Goal: Task Accomplishment & Management: Use online tool/utility

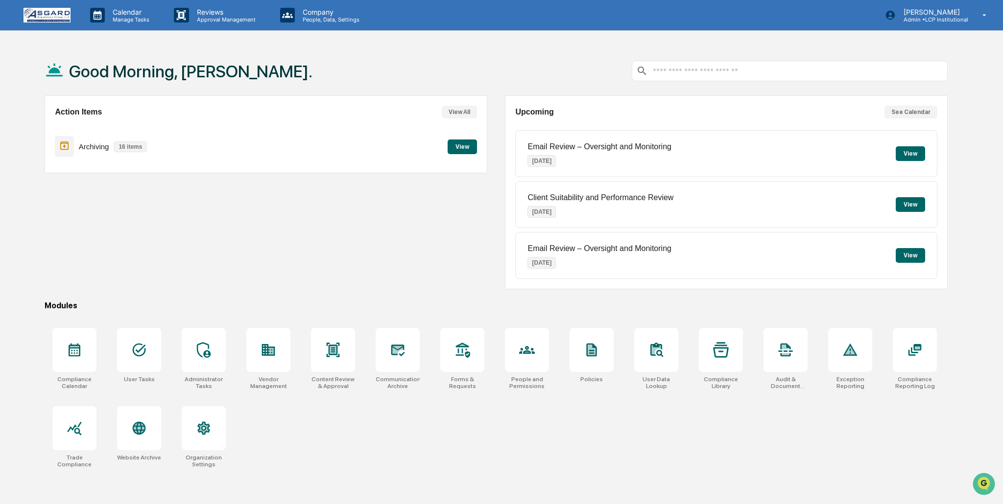
click at [459, 145] on button "View" at bounding box center [462, 147] width 29 height 15
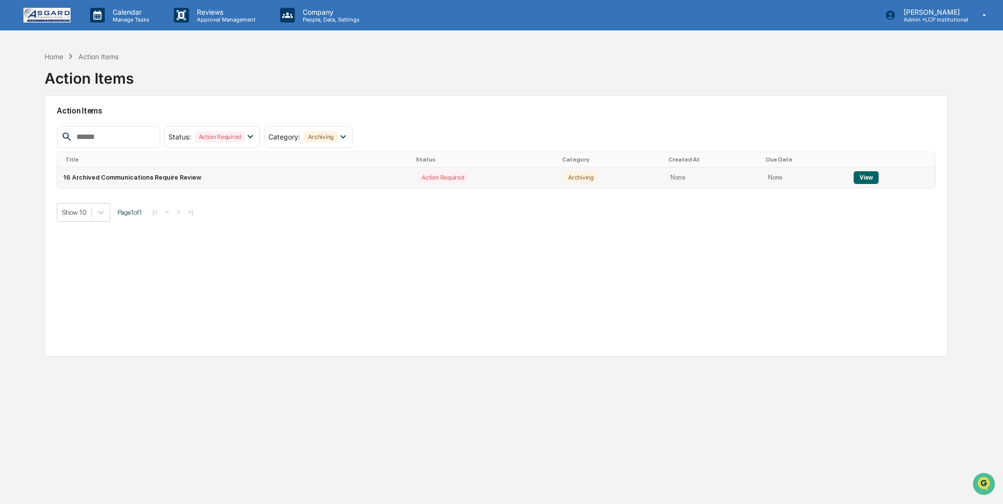
click at [866, 176] on button "View" at bounding box center [865, 177] width 25 height 13
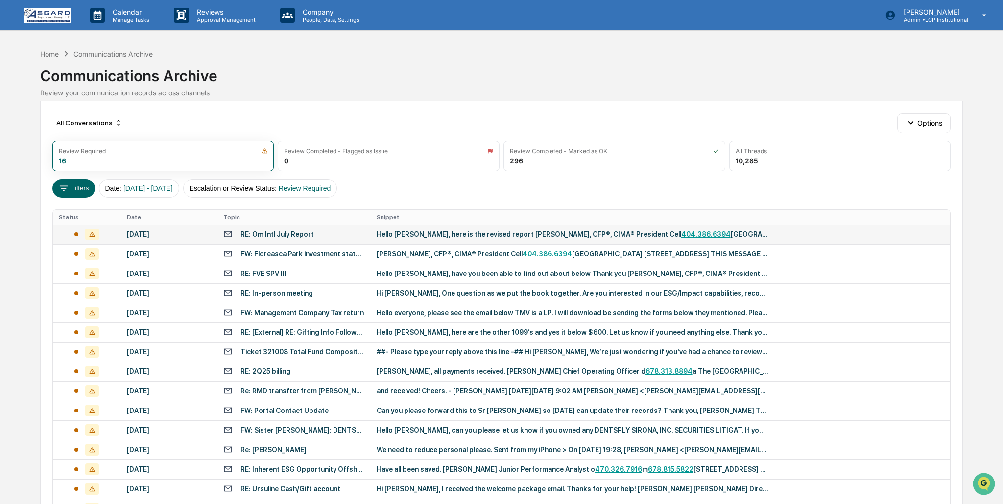
click at [532, 235] on div "Hello [PERSON_NAME], here is the revised report [PERSON_NAME], CFP®, CIMA® Pres…" at bounding box center [573, 235] width 392 height 8
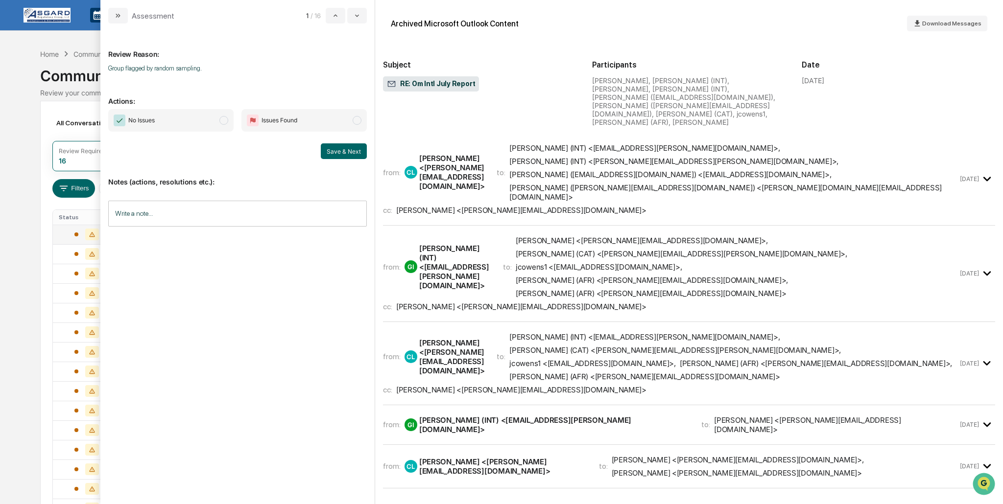
click at [992, 265] on icon "modal" at bounding box center [987, 273] width 16 height 16
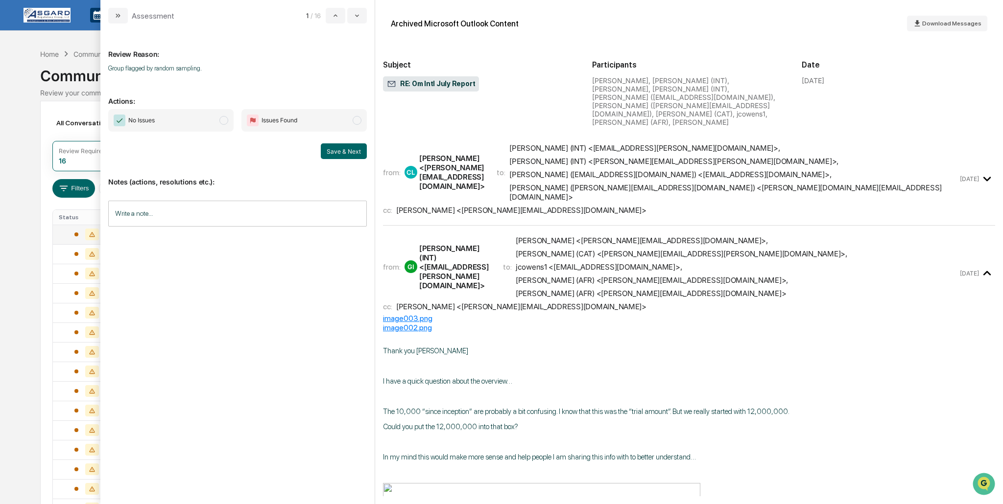
click at [987, 265] on icon "modal" at bounding box center [987, 273] width 16 height 16
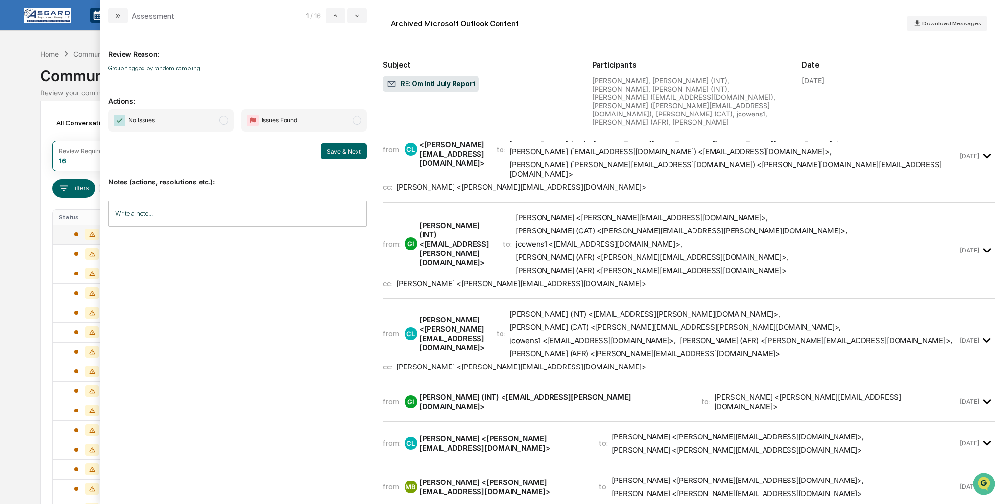
scroll to position [41, 0]
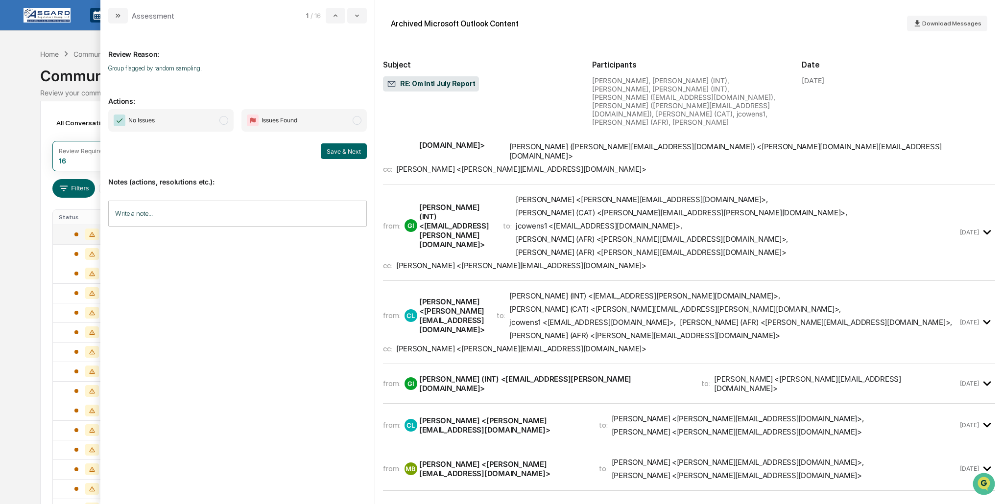
click at [982, 314] on icon "modal" at bounding box center [987, 322] width 16 height 16
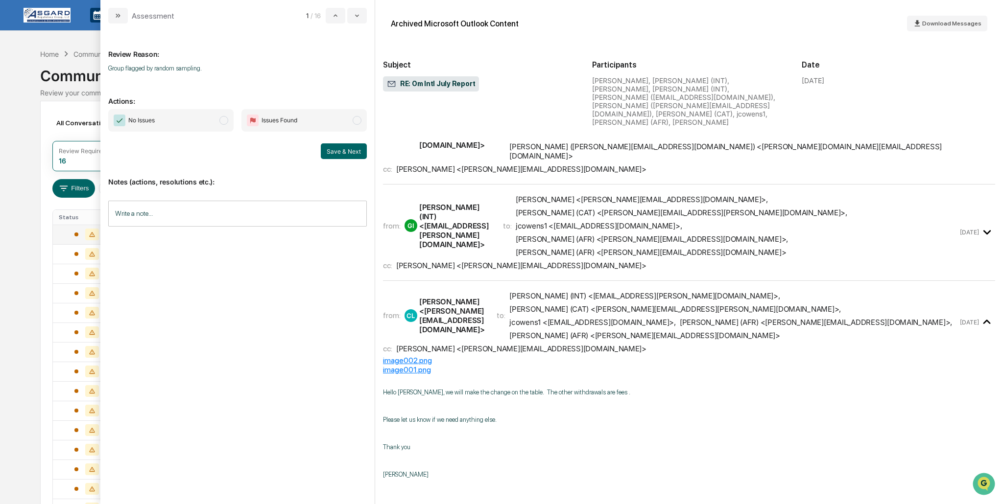
click at [986, 320] on icon "modal" at bounding box center [986, 322] width 7 height 4
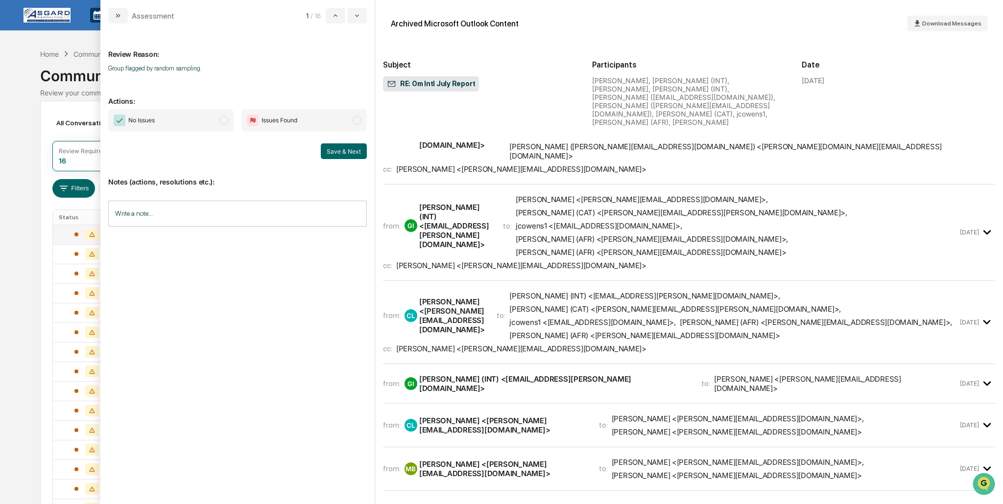
click at [225, 118] on span "modal" at bounding box center [223, 120] width 9 height 9
click at [343, 150] on button "Save & Next" at bounding box center [344, 151] width 46 height 16
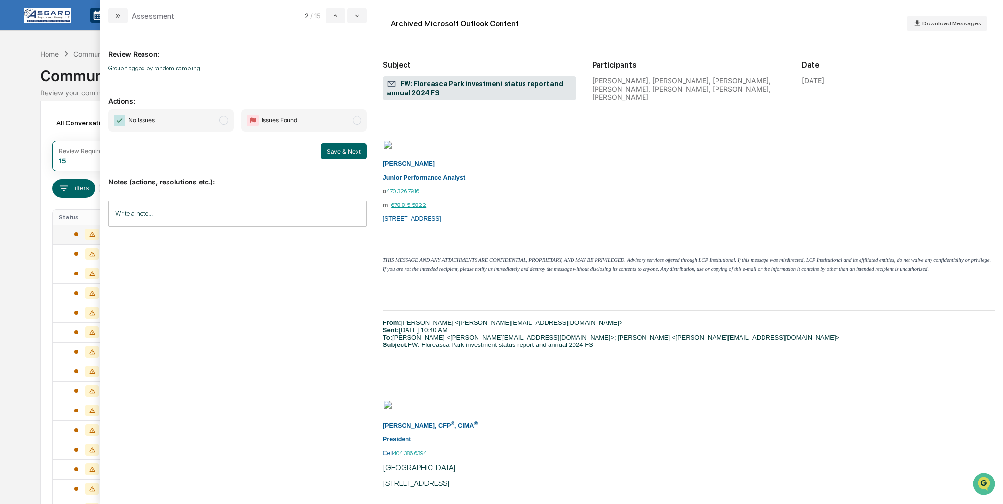
scroll to position [203, 0]
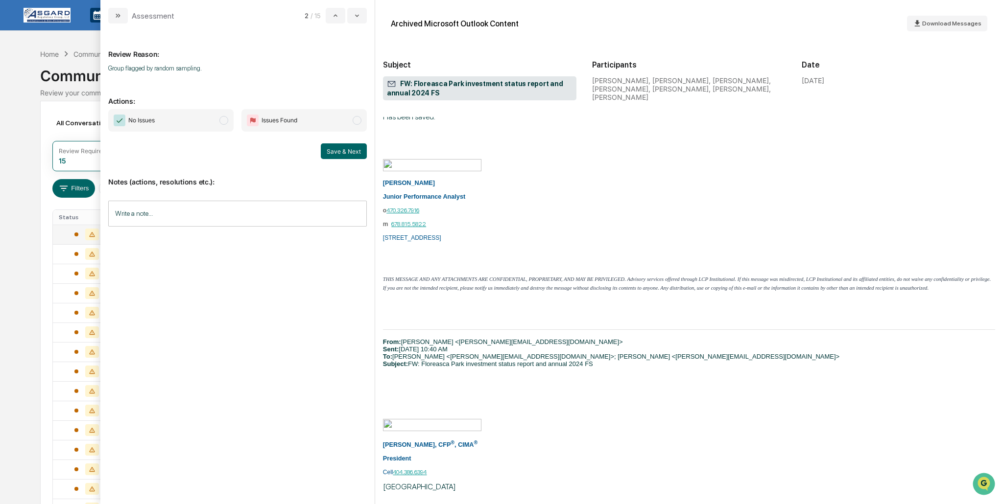
drag, startPoint x: 225, startPoint y: 118, endPoint x: 273, endPoint y: 128, distance: 48.9
click at [225, 118] on span "modal" at bounding box center [223, 120] width 9 height 9
click at [336, 147] on button "Save & Next" at bounding box center [344, 151] width 46 height 16
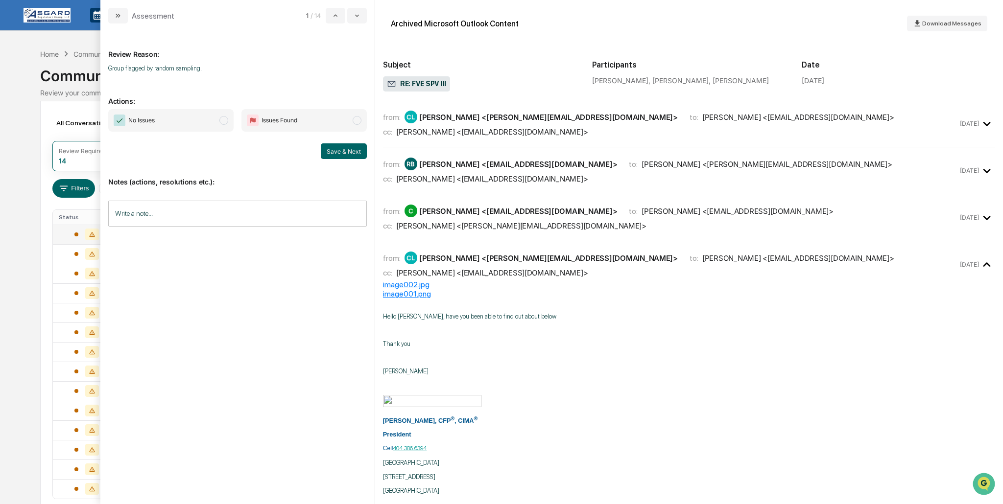
click at [990, 126] on icon "modal" at bounding box center [987, 124] width 16 height 16
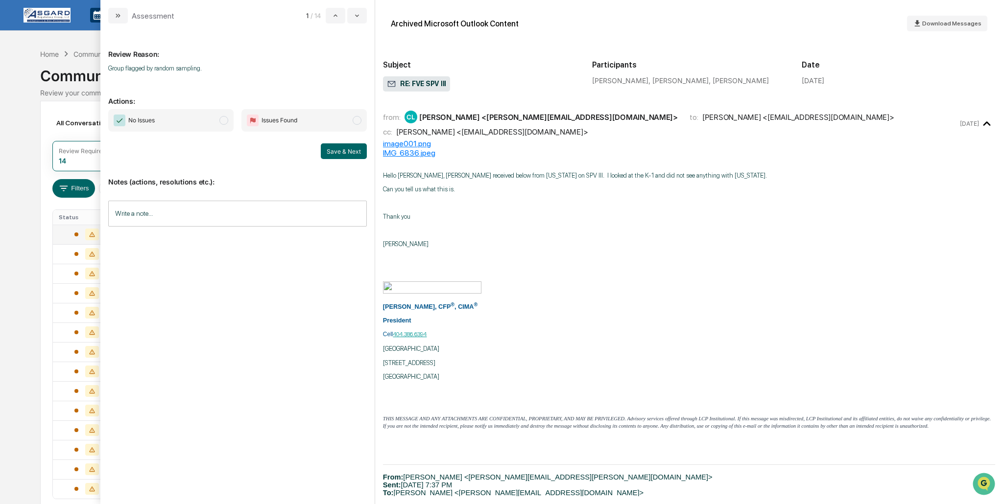
click at [990, 126] on icon "modal" at bounding box center [987, 124] width 16 height 16
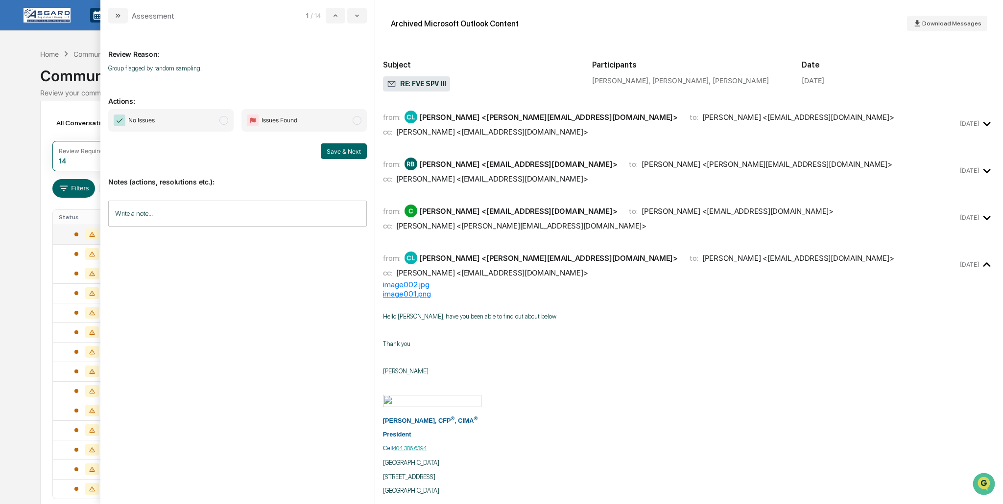
click at [985, 169] on icon "modal" at bounding box center [987, 171] width 16 height 16
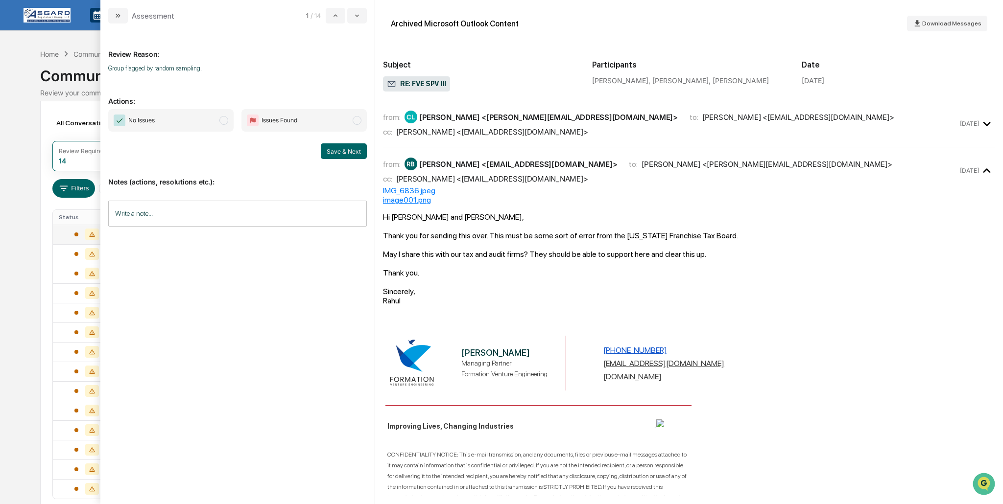
click at [985, 170] on icon "modal" at bounding box center [986, 170] width 7 height 4
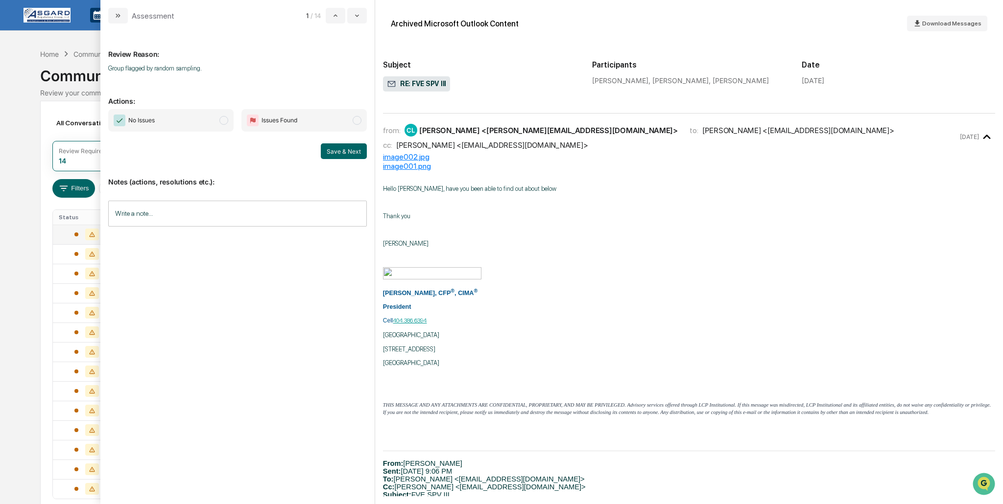
scroll to position [155, 0]
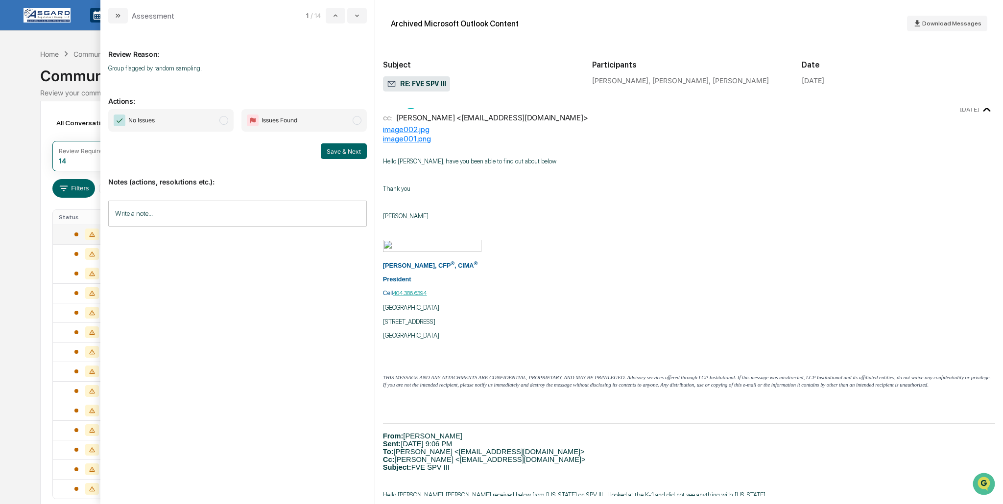
click at [222, 120] on span "modal" at bounding box center [223, 120] width 9 height 9
click at [346, 150] on button "Save & Next" at bounding box center [344, 151] width 46 height 16
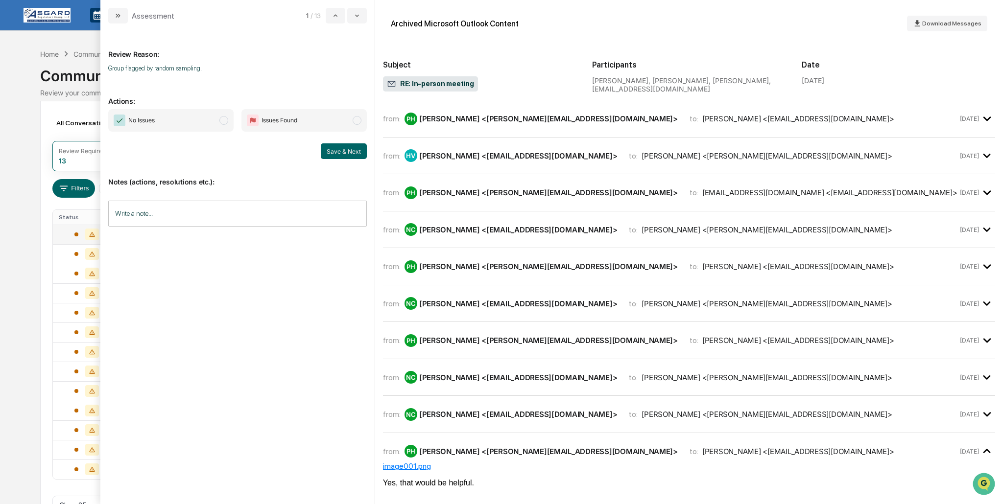
click at [990, 118] on icon "modal" at bounding box center [987, 119] width 16 height 16
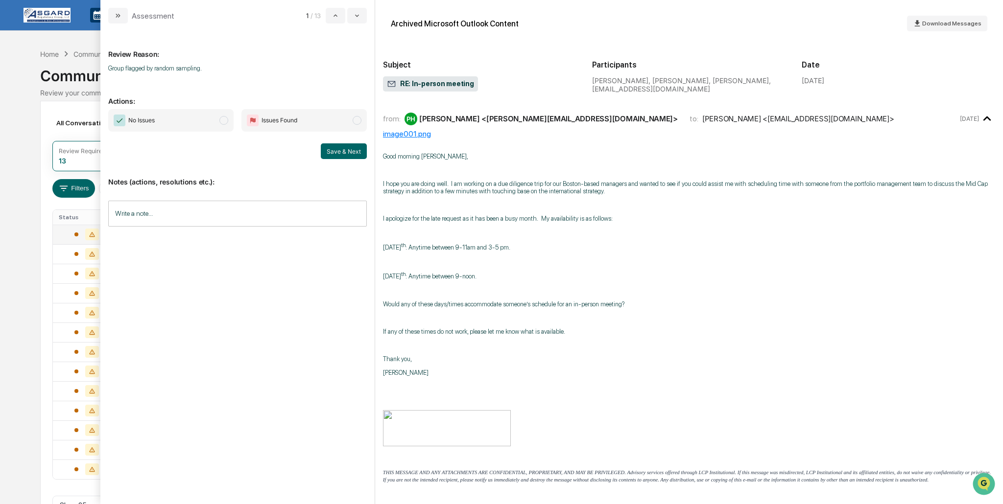
click at [988, 118] on icon "modal" at bounding box center [986, 119] width 7 height 4
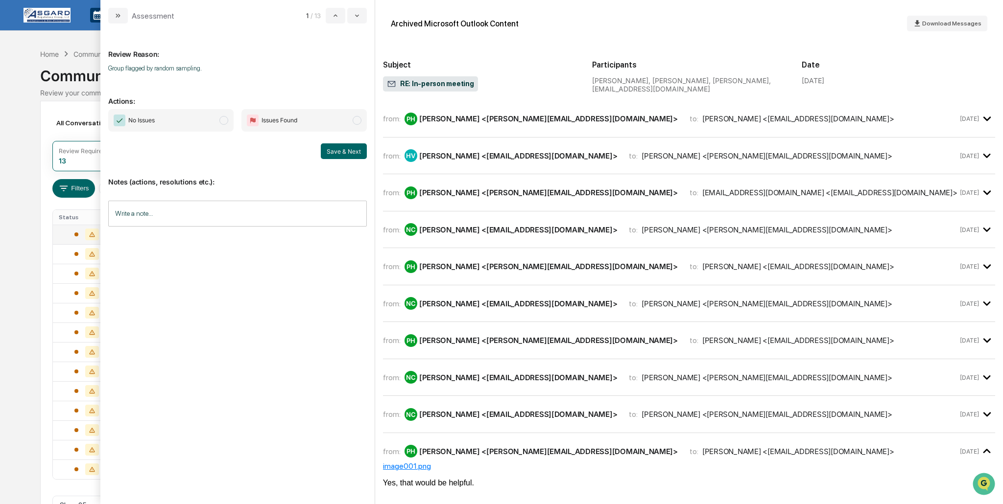
click at [984, 155] on icon "modal" at bounding box center [986, 156] width 7 height 4
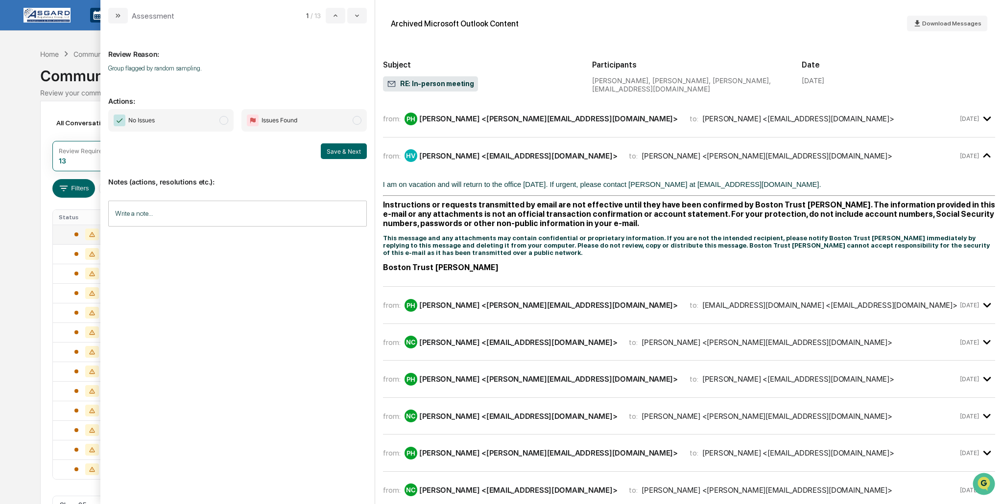
click at [984, 155] on icon "modal" at bounding box center [987, 156] width 16 height 16
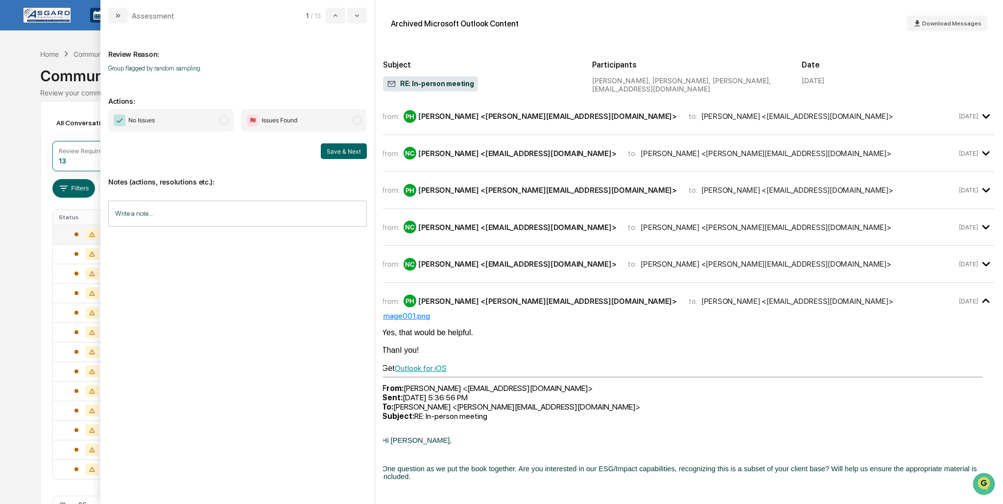
scroll to position [149, 1]
drag, startPoint x: 223, startPoint y: 118, endPoint x: 269, endPoint y: 128, distance: 47.1
click at [223, 119] on span "modal" at bounding box center [223, 120] width 9 height 9
click at [348, 147] on button "Save & Next" at bounding box center [344, 151] width 46 height 16
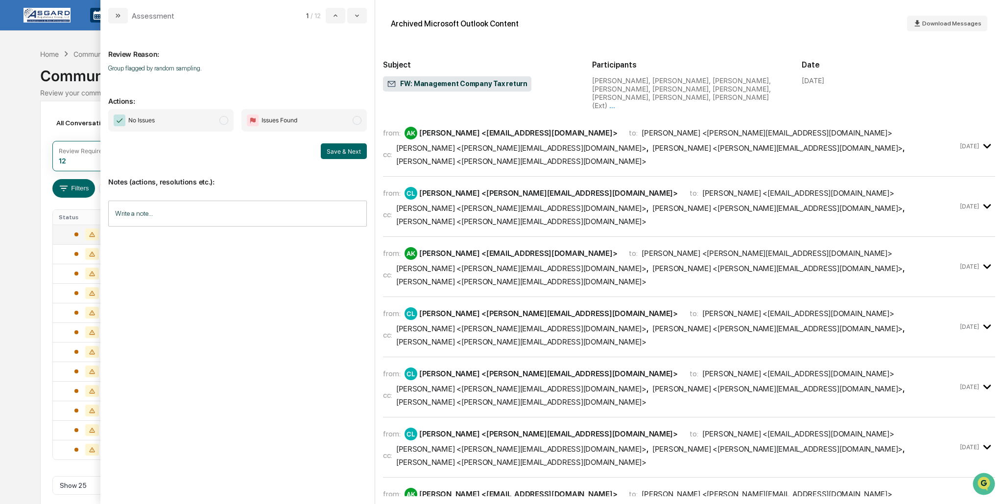
scroll to position [316, 0]
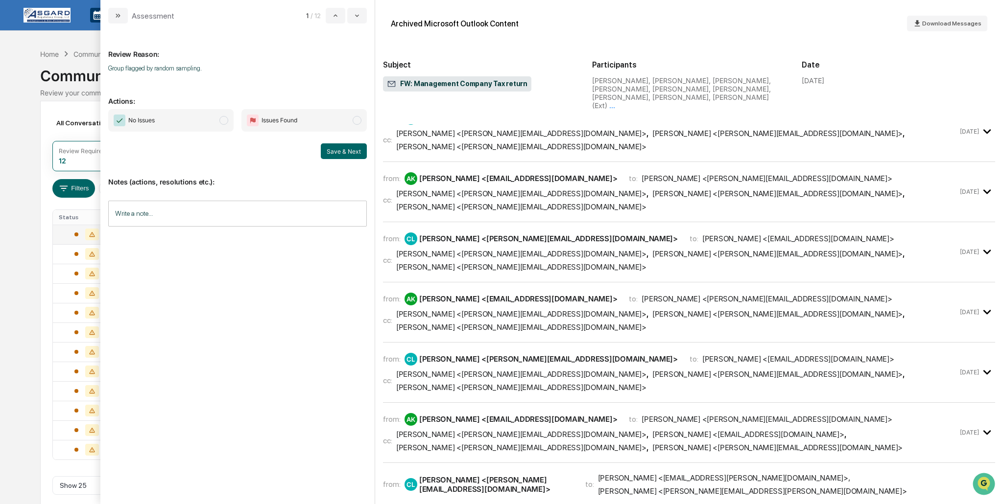
click at [984, 496] on icon "modal" at bounding box center [987, 504] width 16 height 16
click at [989, 425] on icon "modal" at bounding box center [987, 433] width 16 height 16
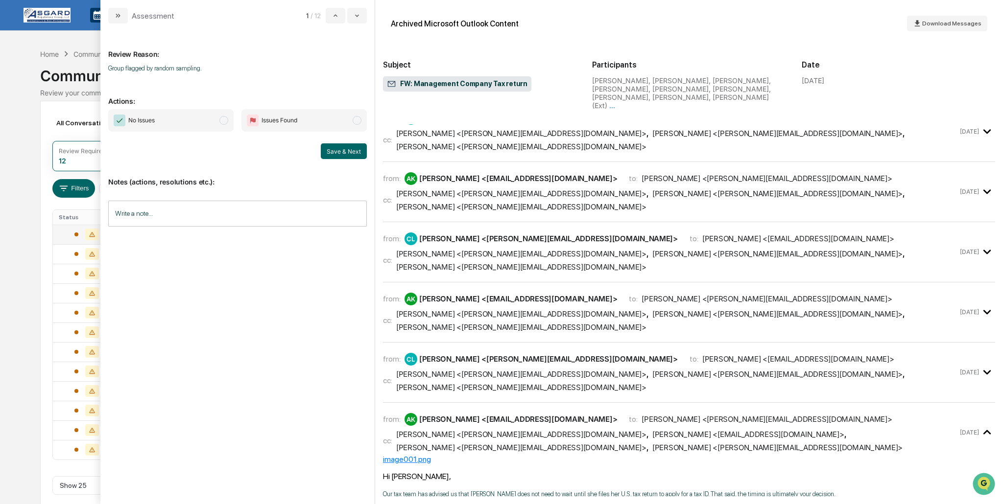
click at [981, 364] on icon "modal" at bounding box center [987, 372] width 16 height 16
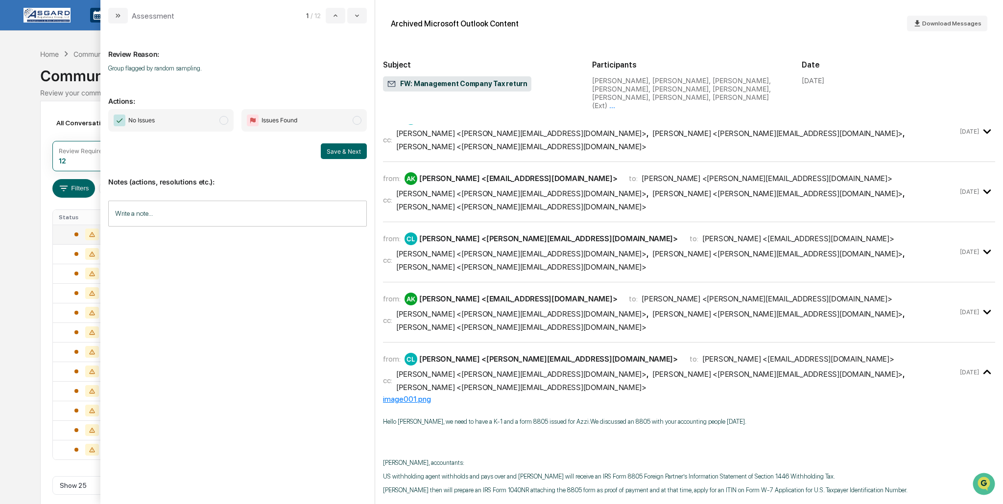
click at [226, 122] on span "modal" at bounding box center [223, 120] width 9 height 9
click at [336, 146] on button "Save & Next" at bounding box center [344, 151] width 46 height 16
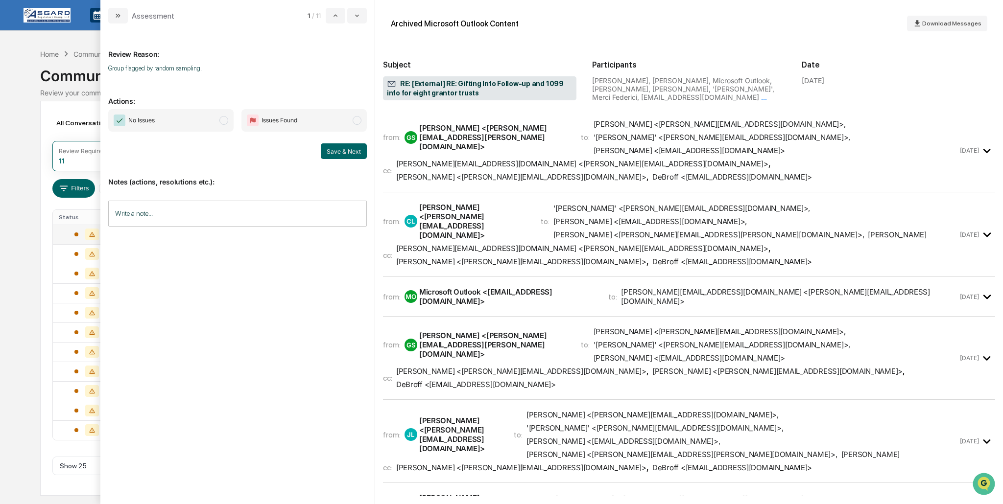
click at [220, 119] on span "modal" at bounding box center [223, 120] width 9 height 9
click at [337, 150] on button "Save & Next" at bounding box center [344, 151] width 46 height 16
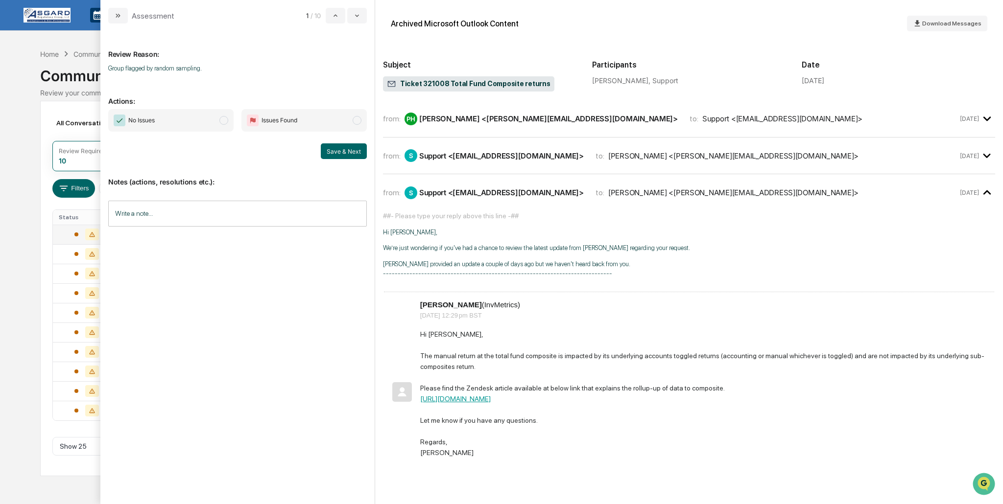
click at [223, 118] on span "modal" at bounding box center [223, 120] width 9 height 9
click at [343, 155] on button "Save & Next" at bounding box center [344, 151] width 46 height 16
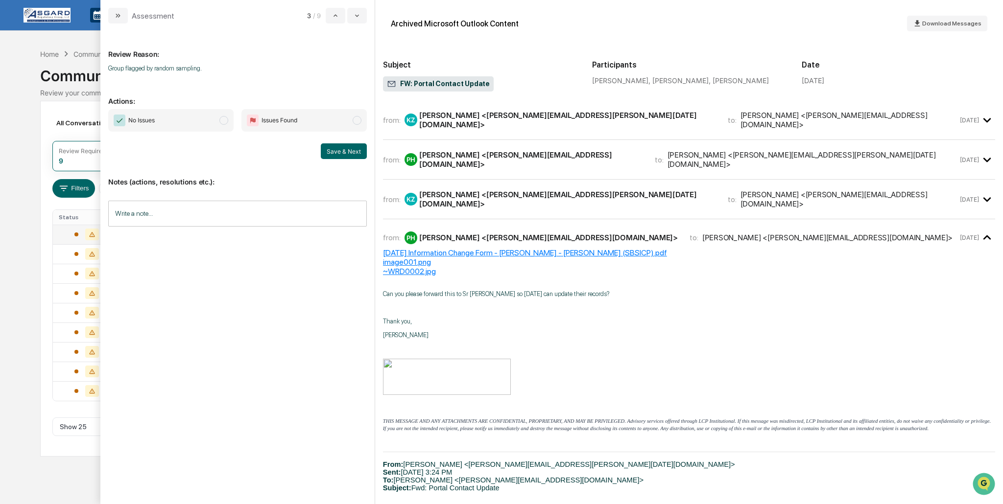
click at [990, 197] on icon "modal" at bounding box center [986, 199] width 7 height 4
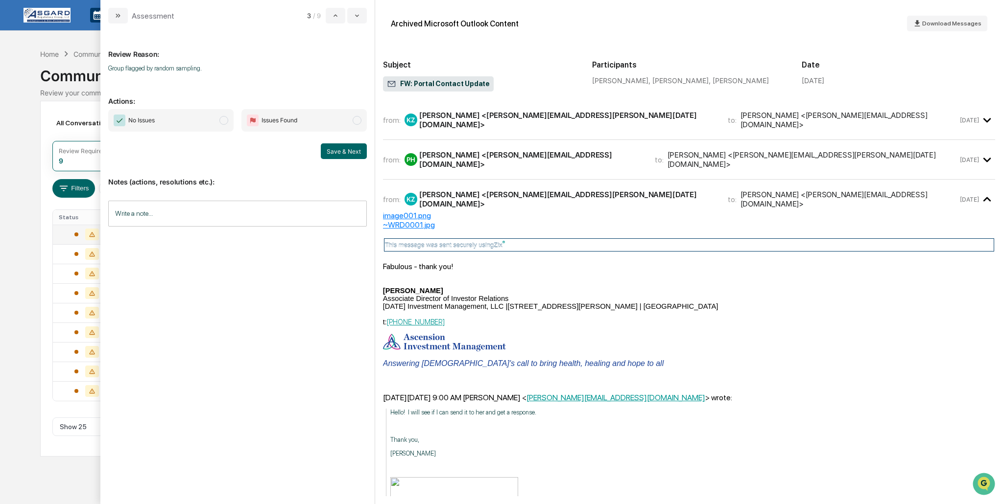
click at [987, 160] on icon "modal" at bounding box center [987, 160] width 16 height 16
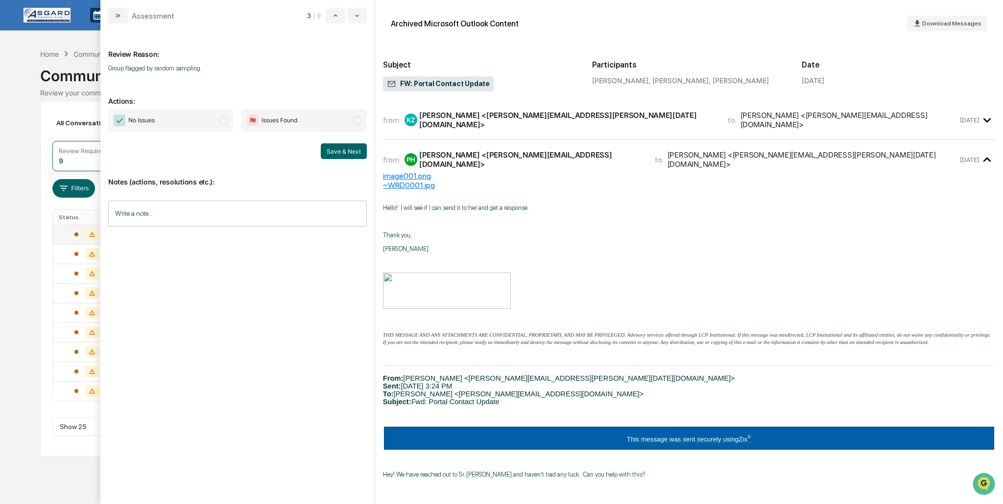
click at [987, 121] on icon "modal" at bounding box center [987, 120] width 16 height 16
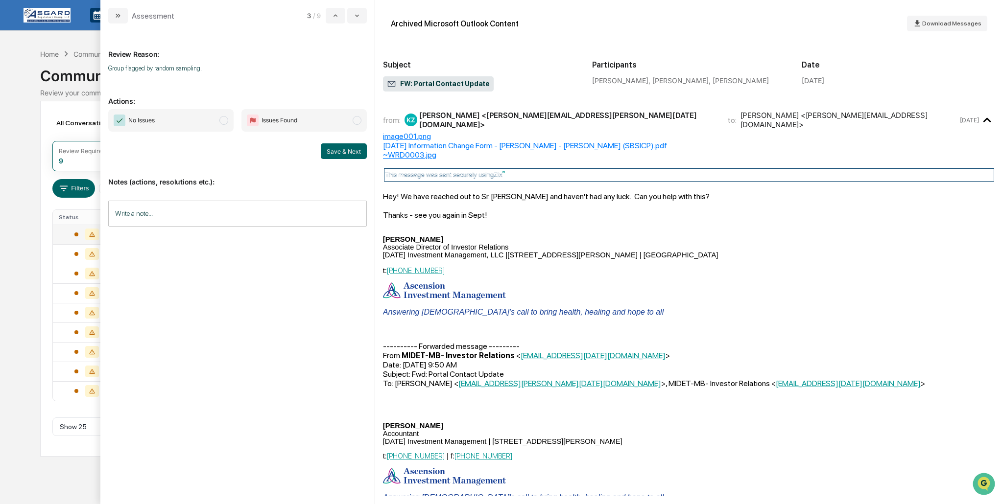
click at [225, 117] on span "modal" at bounding box center [223, 120] width 9 height 9
click at [366, 151] on button "Save & Next" at bounding box center [344, 151] width 46 height 16
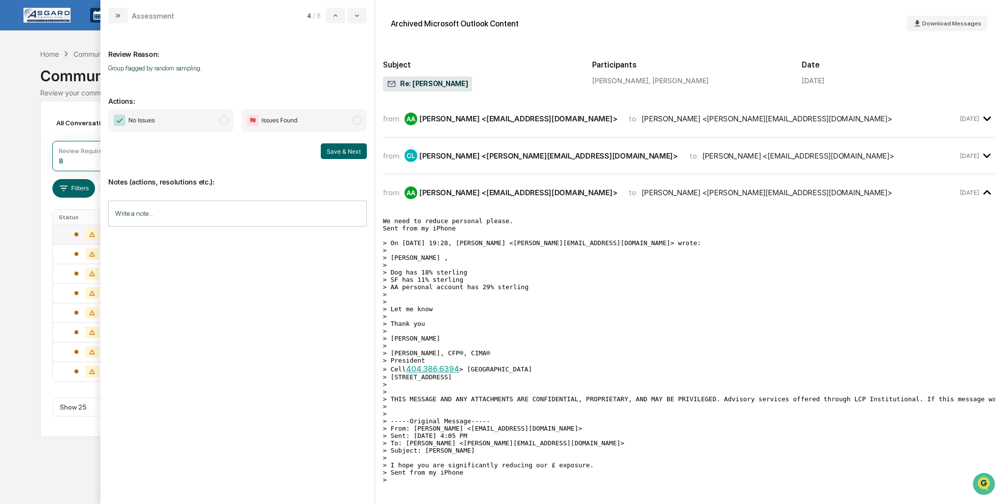
click at [985, 158] on icon "modal" at bounding box center [987, 156] width 16 height 16
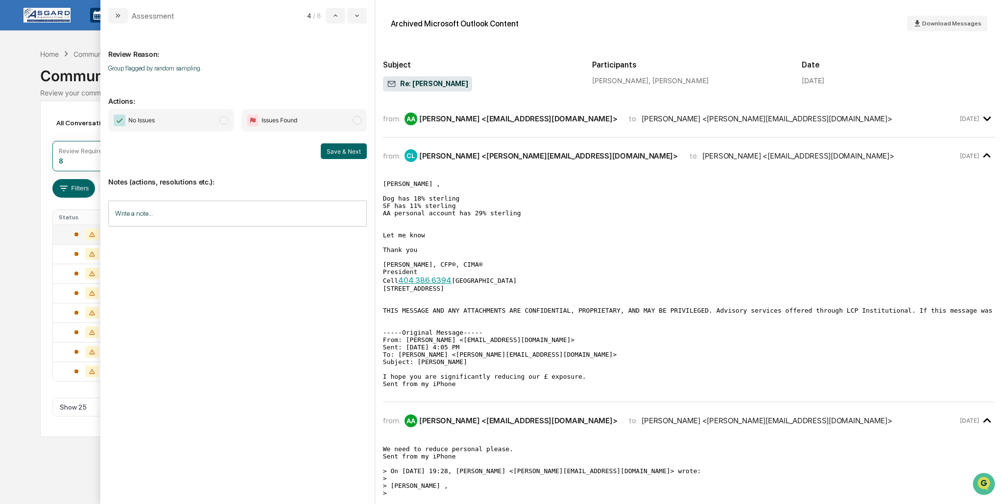
click at [986, 119] on icon "modal" at bounding box center [986, 119] width 7 height 4
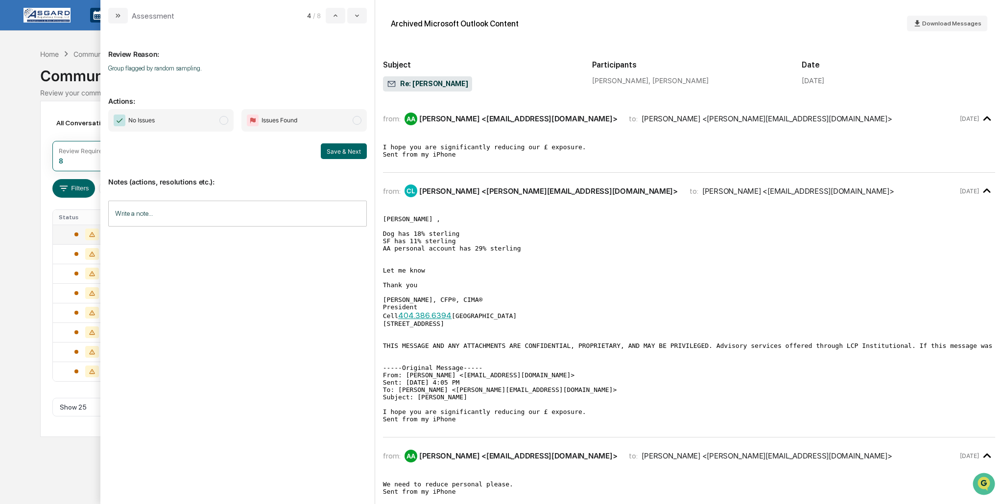
drag, startPoint x: 223, startPoint y: 118, endPoint x: 268, endPoint y: 126, distance: 45.2
click at [224, 119] on span "modal" at bounding box center [223, 120] width 9 height 9
click at [350, 152] on button "Save & Next" at bounding box center [344, 151] width 46 height 16
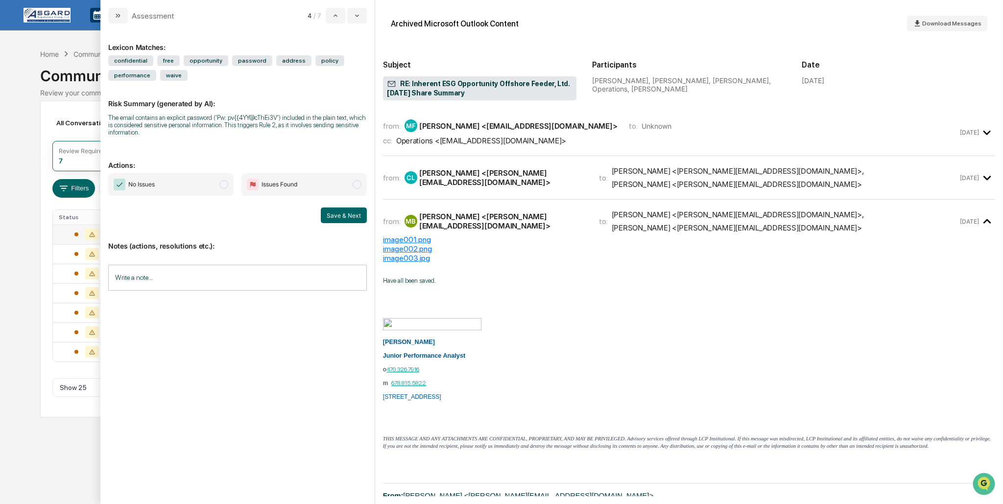
click at [986, 176] on icon "modal" at bounding box center [986, 178] width 7 height 4
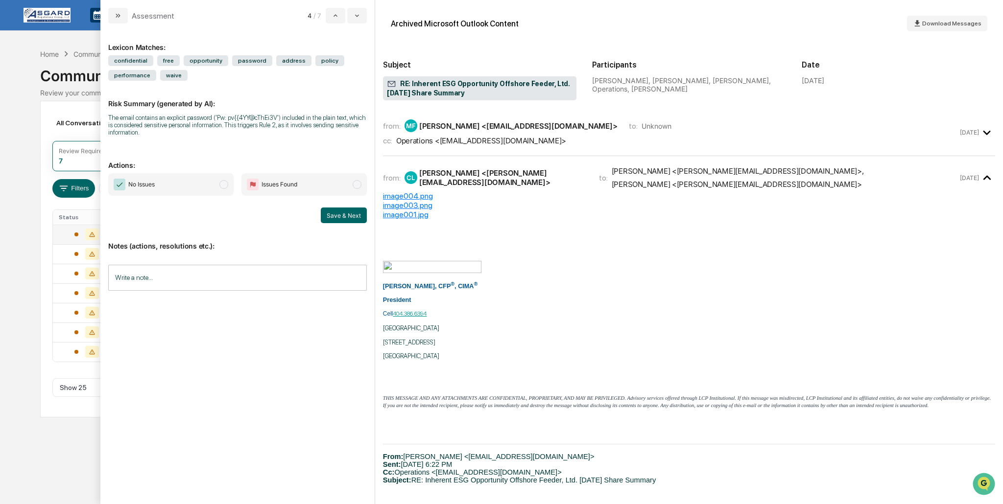
click at [986, 138] on icon "modal" at bounding box center [987, 133] width 16 height 16
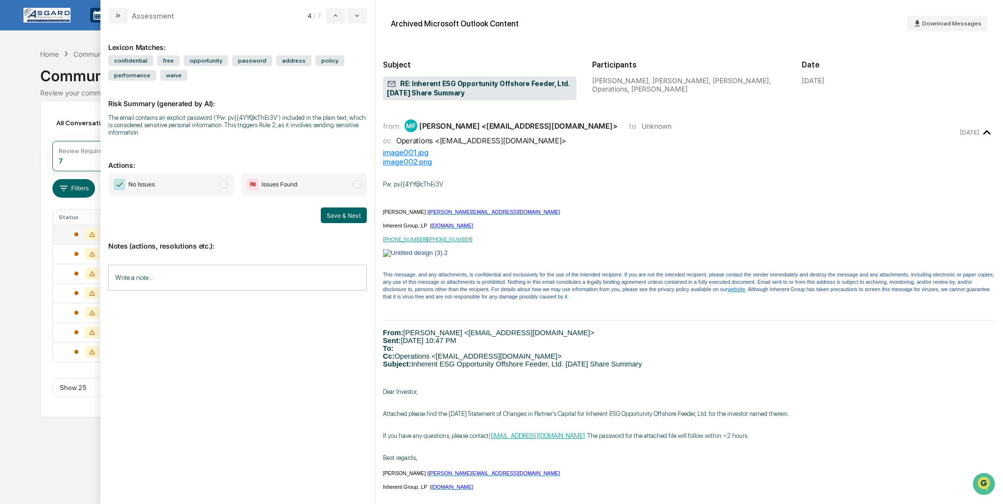
drag, startPoint x: 223, startPoint y: 185, endPoint x: 258, endPoint y: 190, distance: 35.2
click at [223, 185] on span "modal" at bounding box center [223, 184] width 9 height 9
click at [341, 213] on button "Save & Next" at bounding box center [344, 216] width 46 height 16
